Goal: Check status: Check status

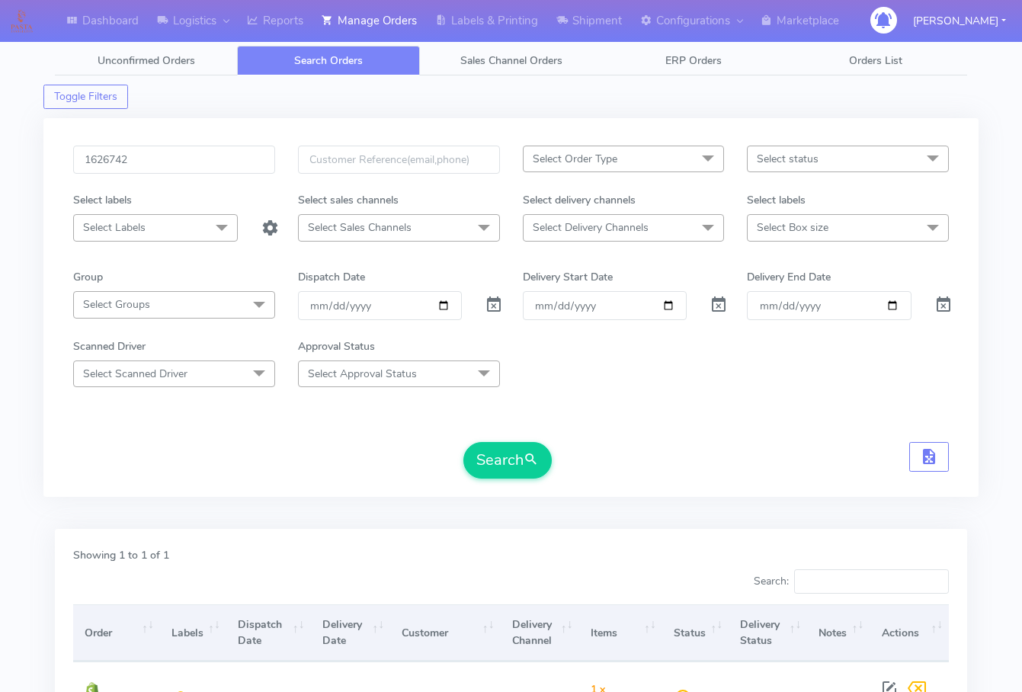
click at [177, 163] on input "1626742" at bounding box center [174, 160] width 202 height 28
type input "1626616"
click at [526, 464] on span "submit" at bounding box center [531, 460] width 15 height 21
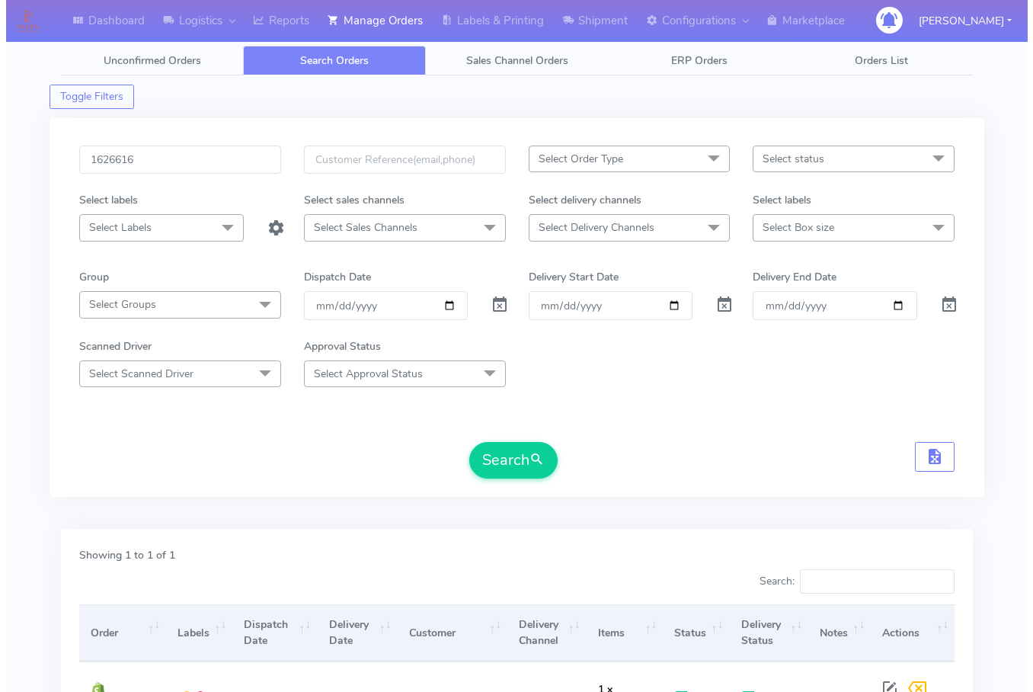
scroll to position [170, 0]
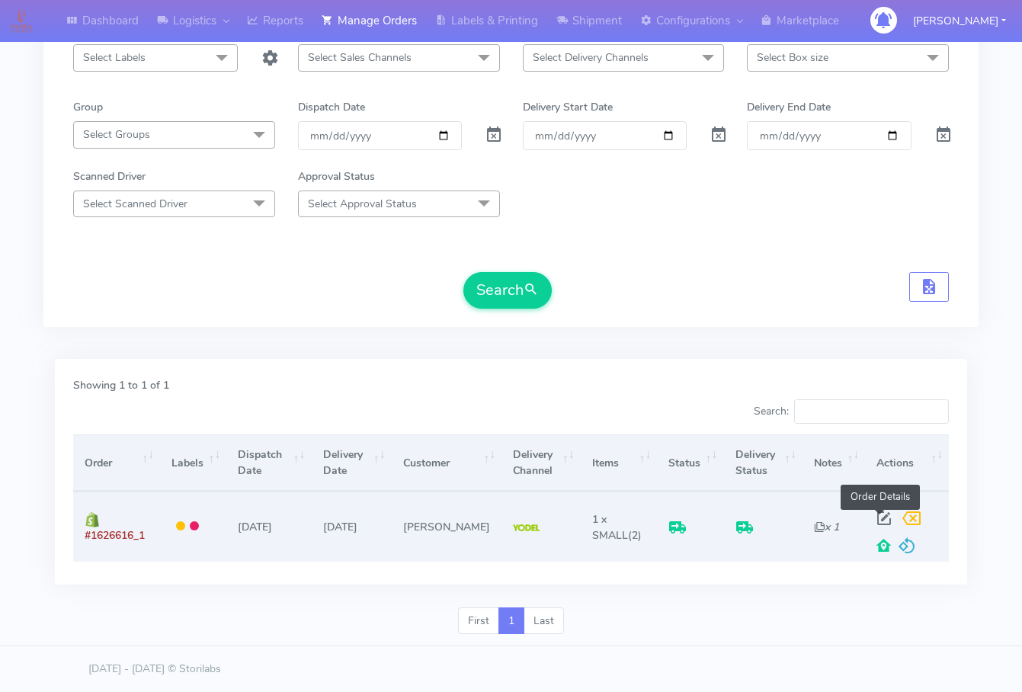
click at [883, 519] on span at bounding box center [883, 521] width 27 height 14
select select "5"
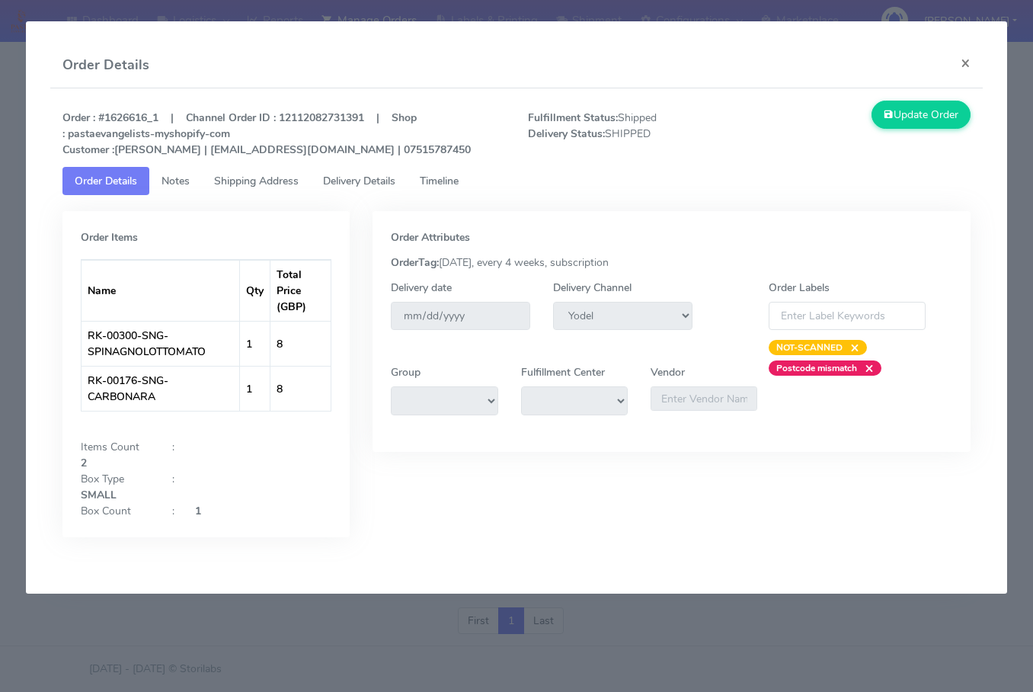
drag, startPoint x: 269, startPoint y: 179, endPoint x: 313, endPoint y: 178, distance: 44.2
click at [270, 179] on span "Shipping Address" at bounding box center [256, 181] width 85 height 14
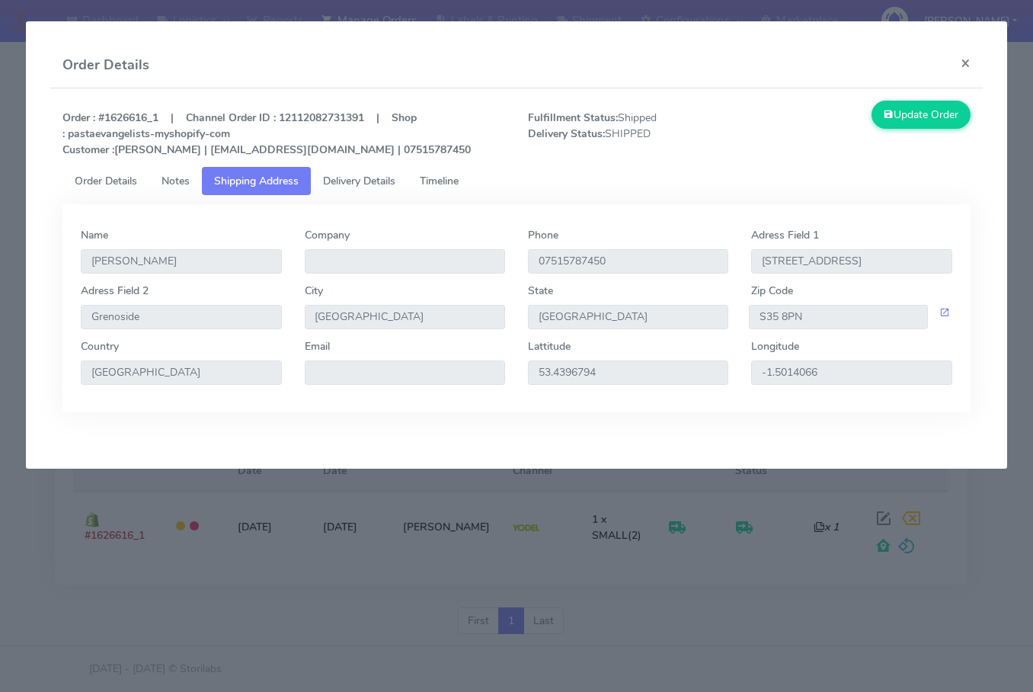
click at [389, 172] on link "Delivery Details" at bounding box center [359, 181] width 97 height 28
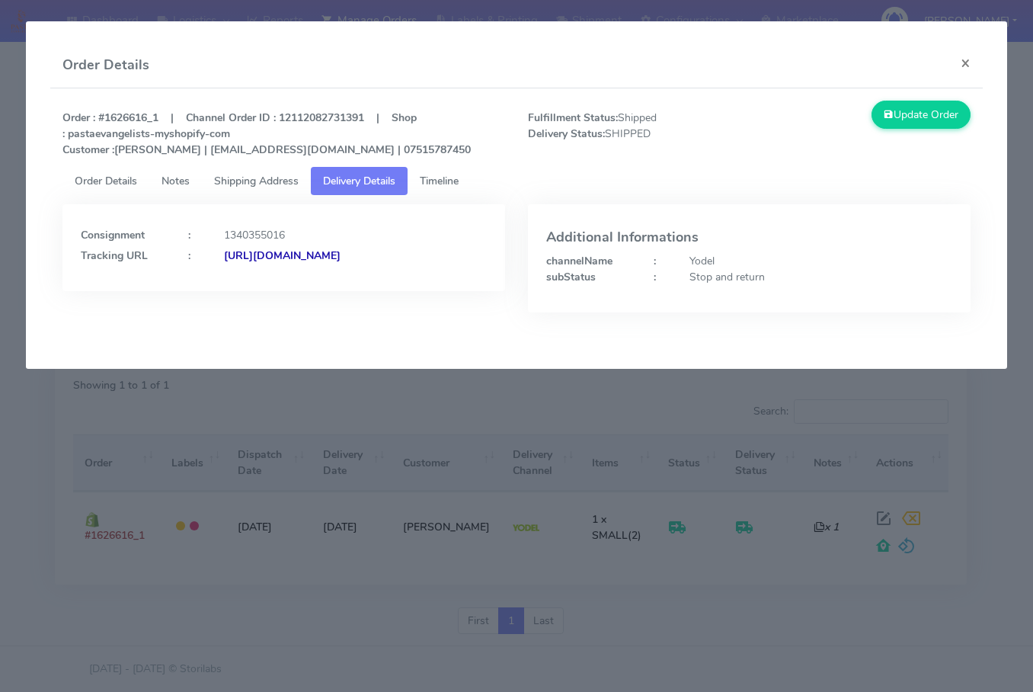
drag, startPoint x: 435, startPoint y: 293, endPoint x: 245, endPoint y: 313, distance: 190.9
click at [245, 313] on div "Consignment : 1340355016 Tracking URL : [URL][DOMAIN_NAME]" at bounding box center [284, 269] width 466 height 131
copy strong "JJD0002249960902576"
click at [962, 53] on button "×" at bounding box center [966, 63] width 34 height 40
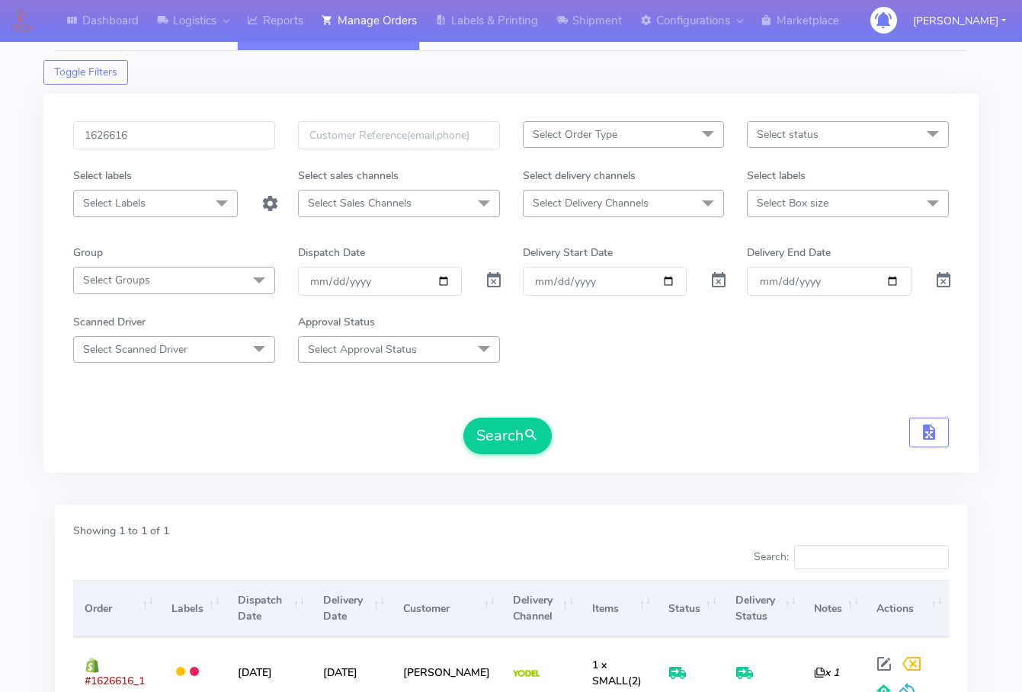
scroll to position [18, 0]
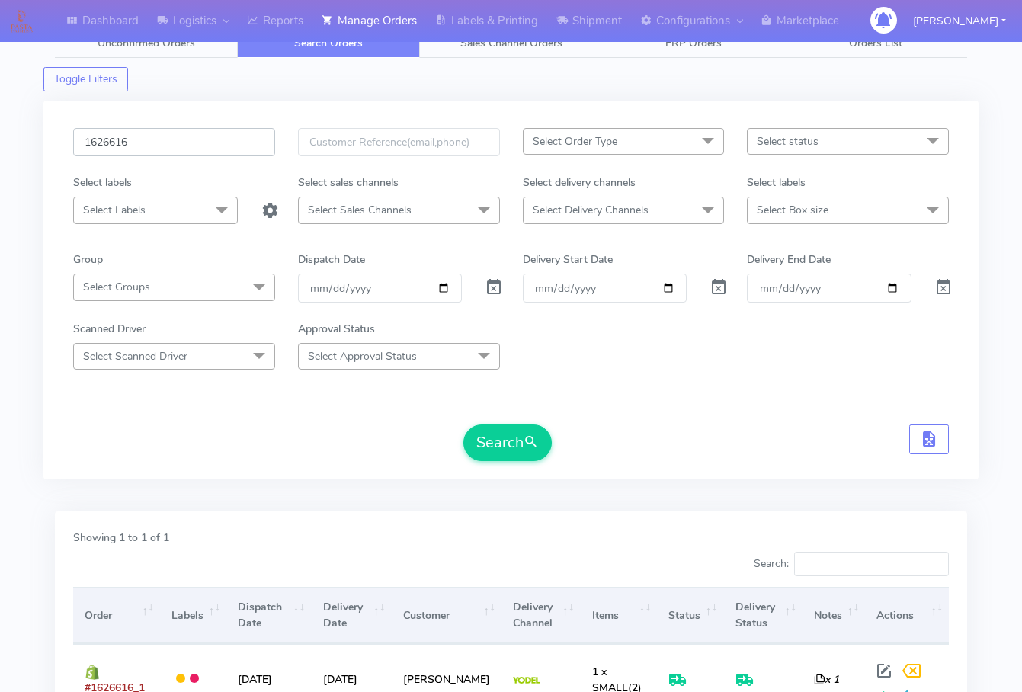
click at [200, 144] on input "1626616" at bounding box center [174, 142] width 202 height 28
paste input "5794"
click at [497, 447] on button "Search" at bounding box center [507, 442] width 88 height 37
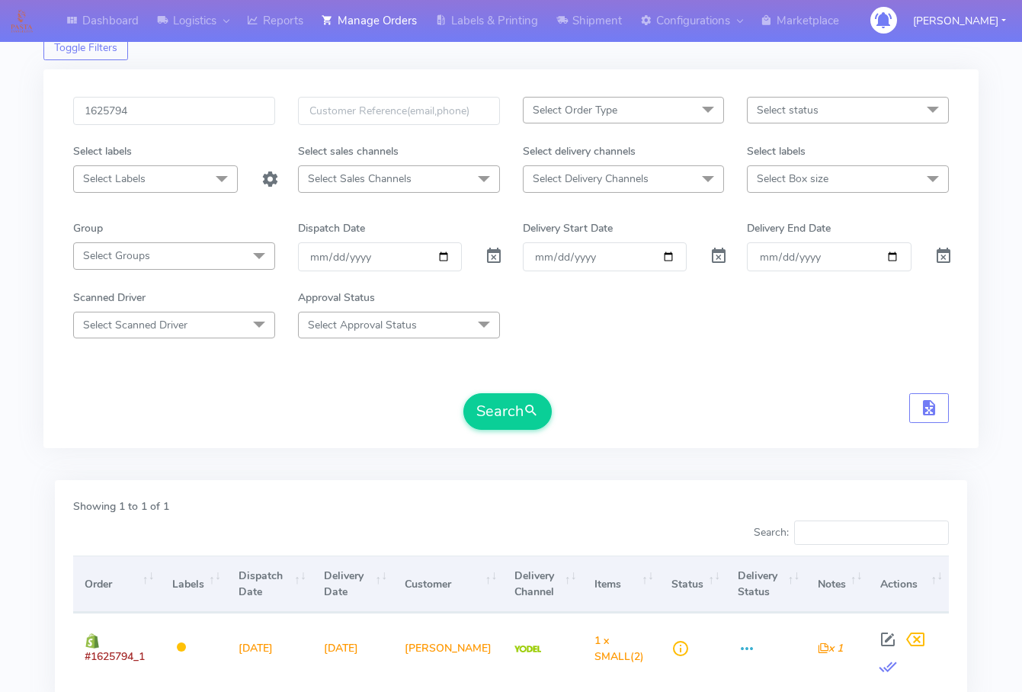
scroll to position [0, 0]
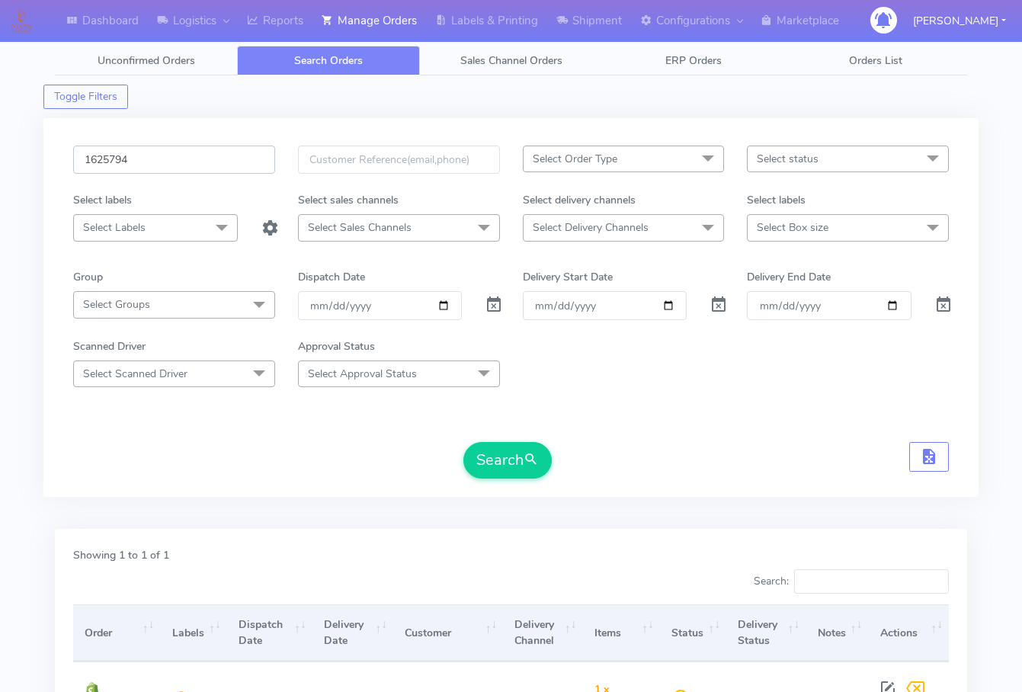
click at [193, 158] on input "1625794" at bounding box center [174, 160] width 202 height 28
paste input "text"
click at [511, 461] on button "Search" at bounding box center [507, 460] width 88 height 37
click at [178, 153] on input "1625794" at bounding box center [174, 160] width 202 height 28
paste input "6032"
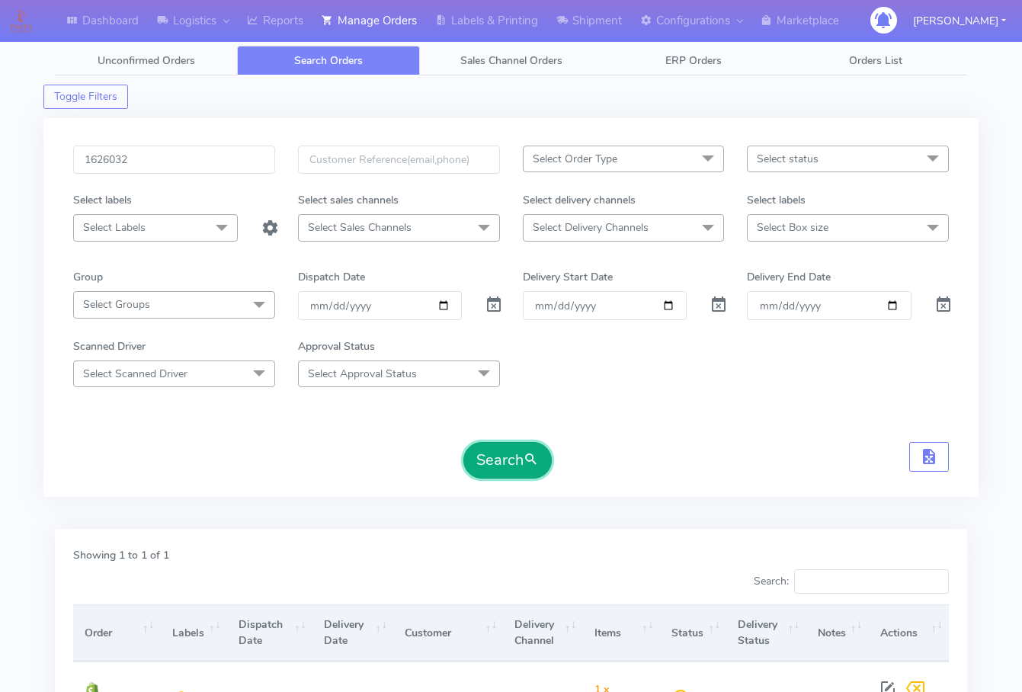
drag, startPoint x: 530, startPoint y: 444, endPoint x: 523, endPoint y: 440, distance: 8.2
click at [530, 444] on button "Search" at bounding box center [507, 460] width 88 height 37
click at [185, 155] on input "1626032" at bounding box center [174, 160] width 202 height 28
paste input "0124A"
click at [520, 460] on button "Search" at bounding box center [507, 460] width 88 height 37
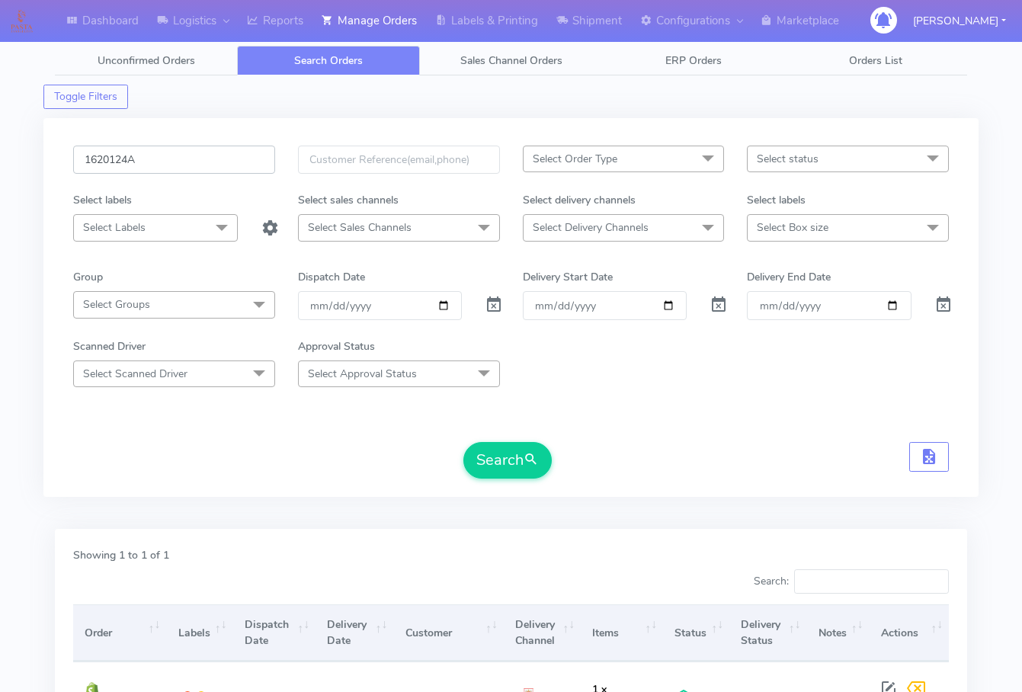
click at [187, 168] on input "1620124A" at bounding box center [174, 160] width 202 height 28
paste input "7255"
type input "1627255"
click at [516, 452] on button "Search" at bounding box center [507, 460] width 88 height 37
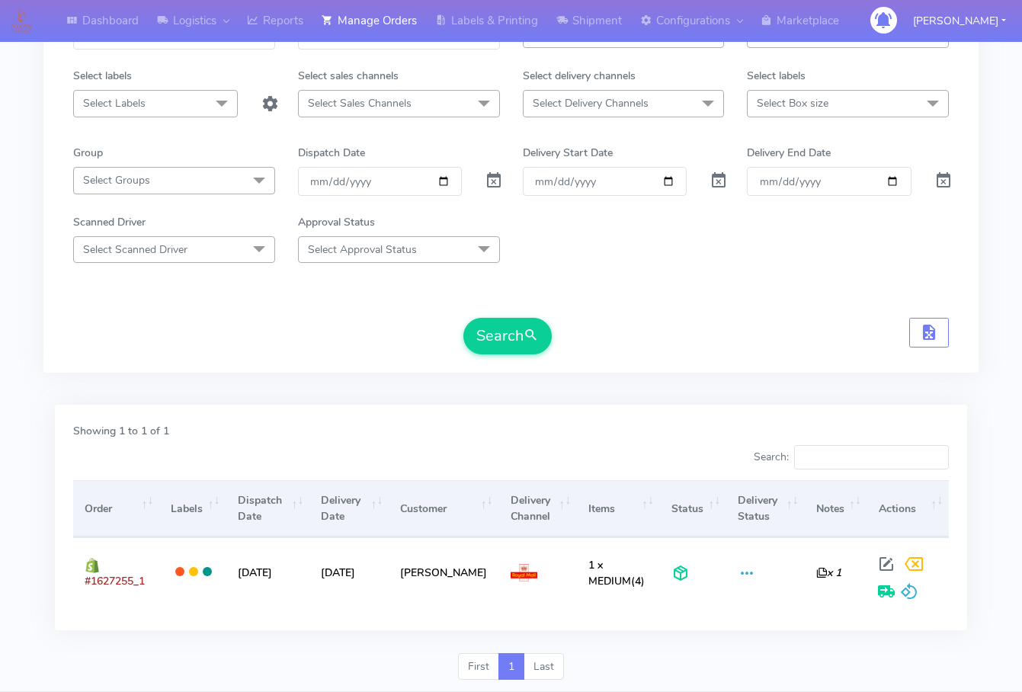
scroll to position [170, 0]
